Goal: Find specific page/section: Find specific page/section

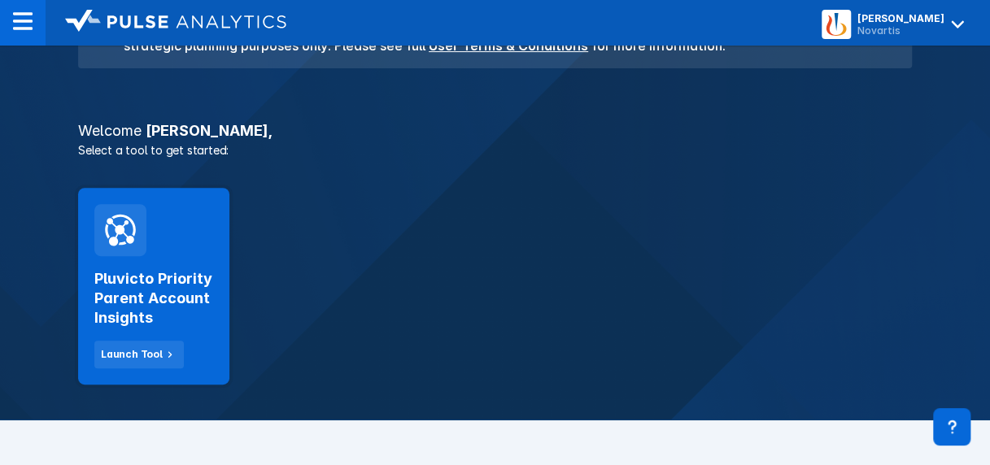
scroll to position [217, 0]
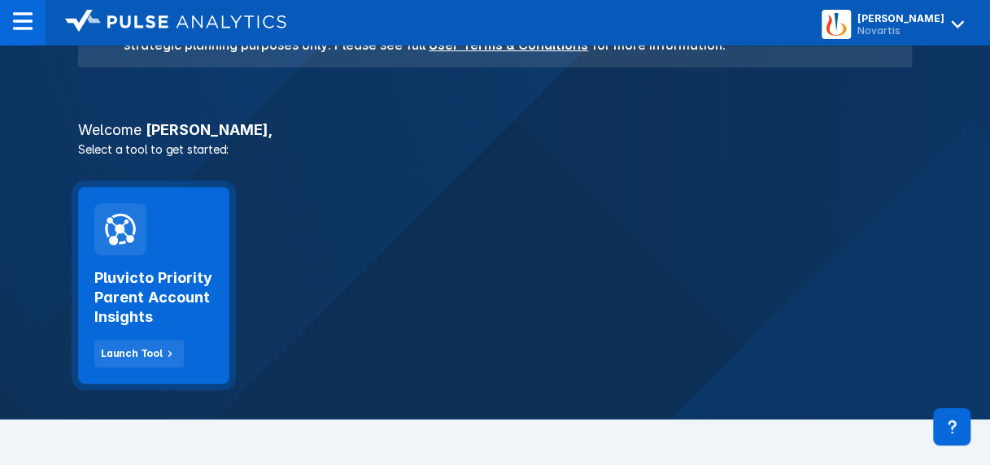
click at [171, 305] on h2 "Pluvicto Priority Parent Account Insights" at bounding box center [153, 297] width 119 height 59
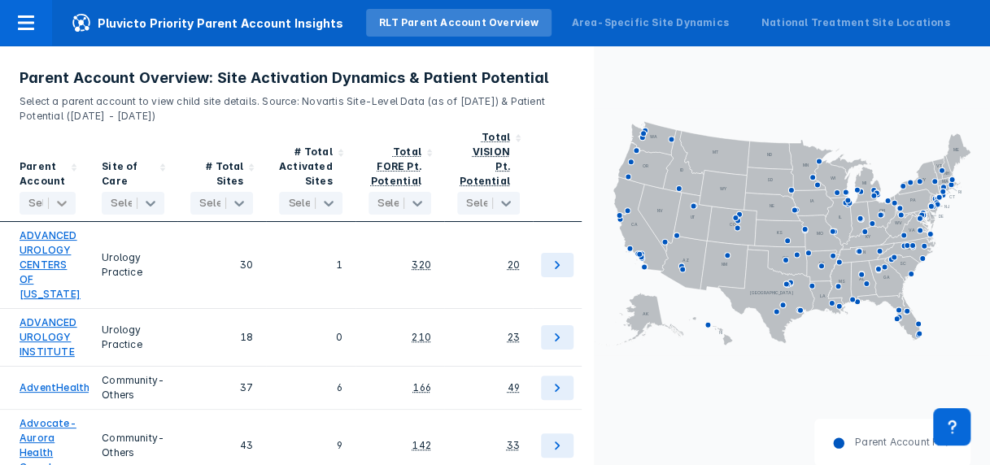
click at [63, 195] on icon at bounding box center [62, 203] width 16 height 16
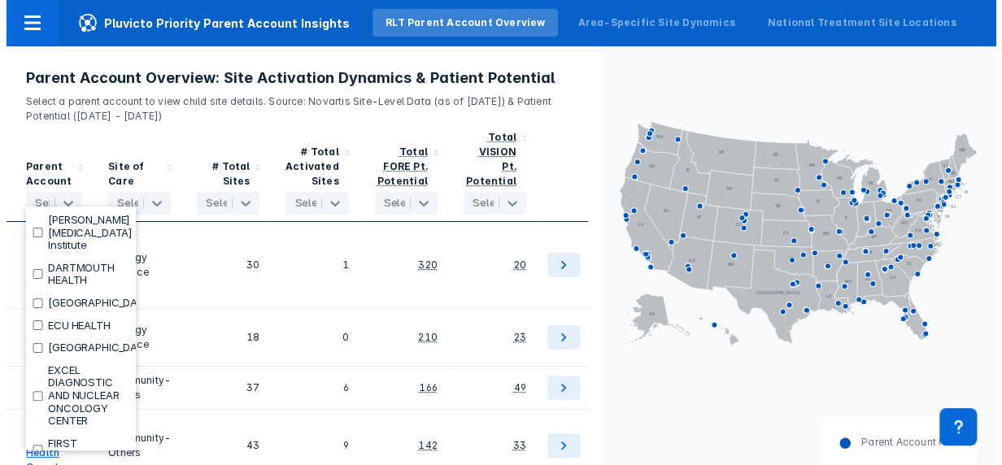
scroll to position [1687, 0]
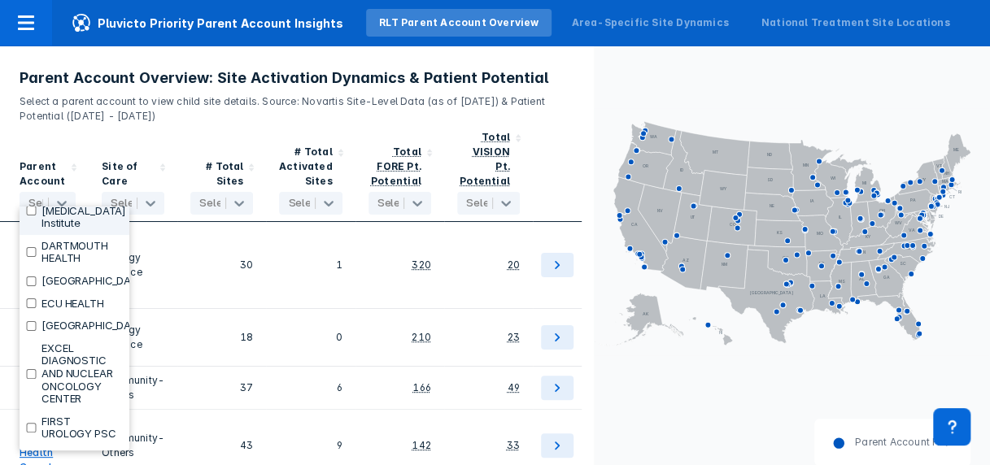
click at [28, 216] on input "checkbox" at bounding box center [31, 211] width 11 height 10
checkbox input "true"
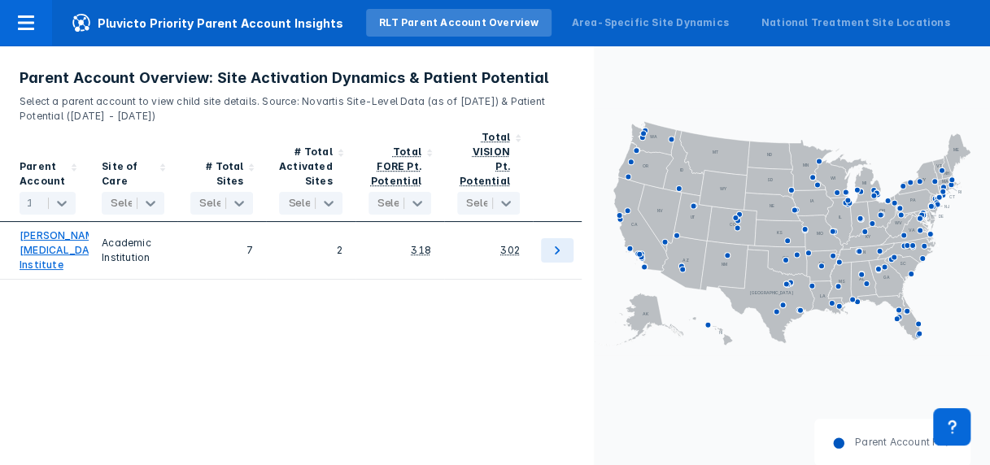
click at [462, 331] on div "Parent Account 1 selected Site of Care Select... # Total Sites Select... # Tota…" at bounding box center [297, 302] width 594 height 356
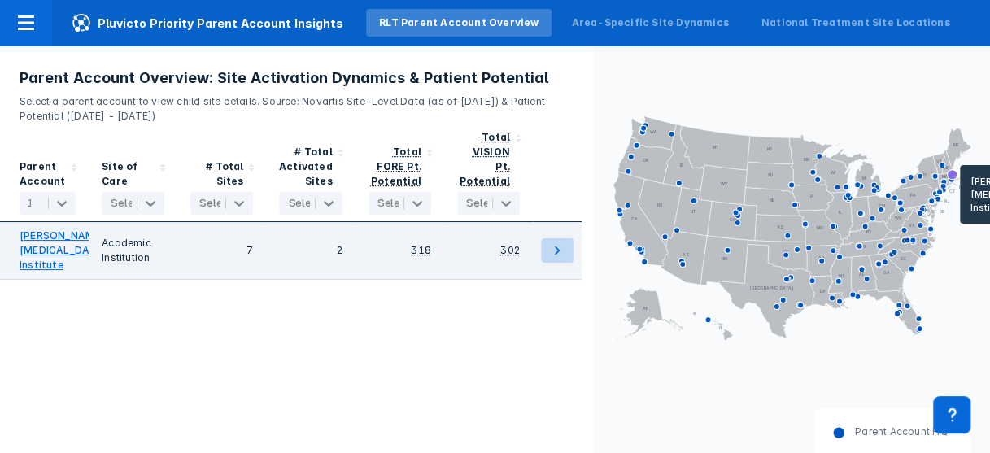
click at [558, 246] on icon at bounding box center [557, 250] width 5 height 8
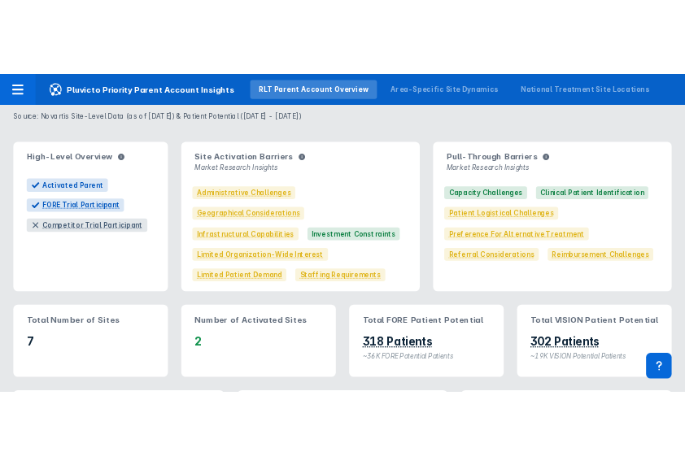
scroll to position [98, 0]
